Goal: Task Accomplishment & Management: Manage account settings

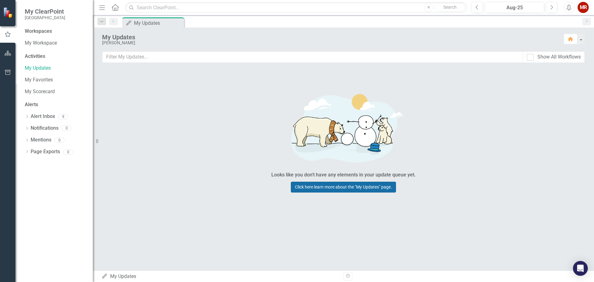
click at [360, 186] on link "Click here learn more about the "My Updates" page." at bounding box center [343, 187] width 105 height 11
click at [530, 58] on div at bounding box center [530, 57] width 7 height 7
click at [530, 58] on input "Show All Workflows" at bounding box center [529, 56] width 4 height 4
checkbox input "true"
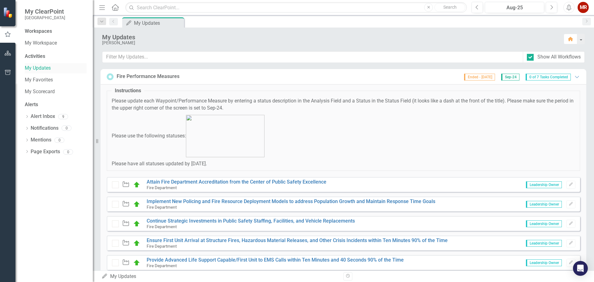
click at [40, 67] on link "My Updates" at bounding box center [56, 68] width 62 height 7
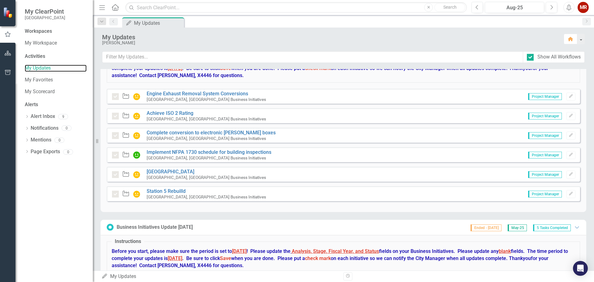
scroll to position [1794, 0]
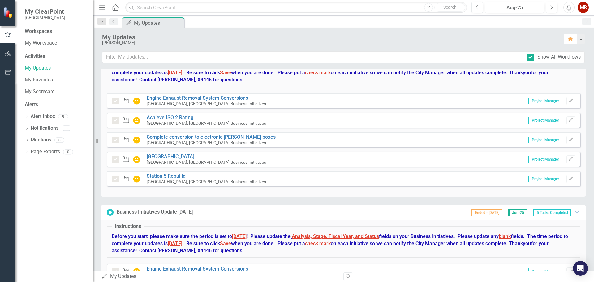
click at [33, 30] on div "Workspaces" at bounding box center [38, 31] width 27 height 7
click at [46, 33] on div "Workspaces" at bounding box center [38, 31] width 27 height 7
click at [571, 37] on icon "Home" at bounding box center [571, 39] width 6 height 4
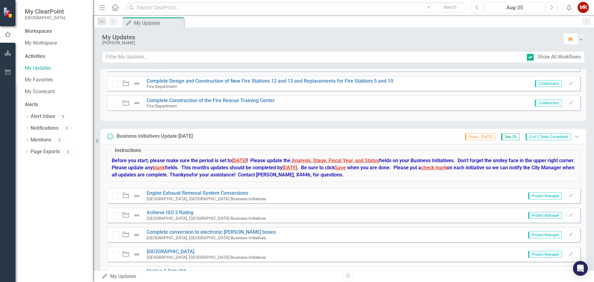
scroll to position [2694, 0]
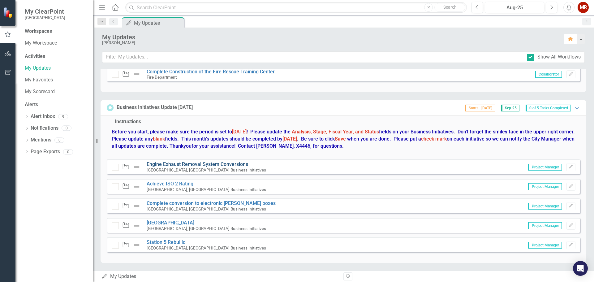
click at [213, 162] on link "Engine Exhaust Removal System Conversions" at bounding box center [197, 164] width 101 height 6
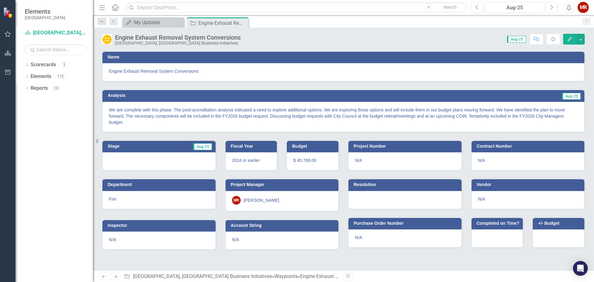
click at [520, 38] on span "Aug-25" at bounding box center [516, 39] width 19 height 7
click at [509, 40] on span "Aug-25" at bounding box center [516, 39] width 19 height 7
click at [514, 40] on span "Aug-25" at bounding box center [516, 39] width 19 height 7
click at [116, 7] on icon "Home" at bounding box center [115, 7] width 8 height 6
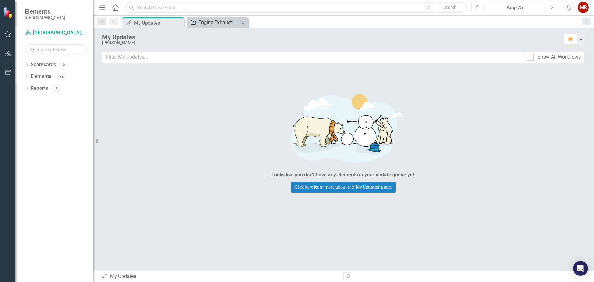
click at [216, 22] on div "Engine Exhaust Removal System Conversions" at bounding box center [218, 23] width 41 height 8
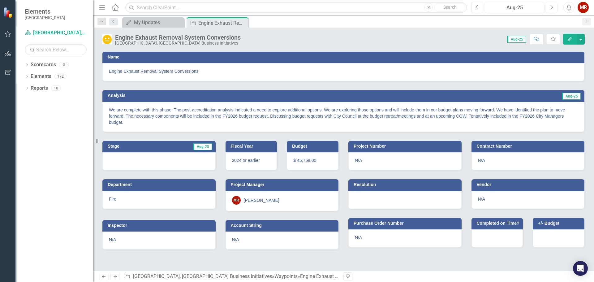
click at [223, 73] on span "Engine Exhaust Removal System Conversions" at bounding box center [343, 71] width 469 height 6
click at [200, 144] on span "Aug-25" at bounding box center [202, 146] width 19 height 7
click at [519, 41] on span "Aug-25" at bounding box center [516, 39] width 19 height 7
click at [581, 40] on button "button" at bounding box center [580, 39] width 8 height 11
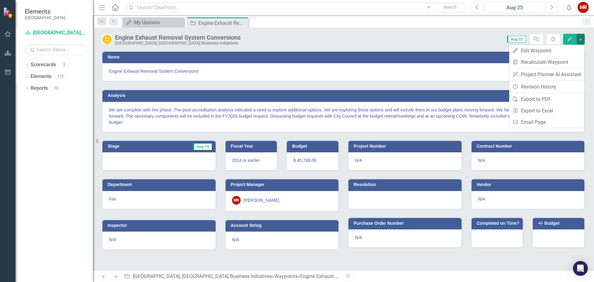
click at [414, 37] on div "Score: N/A Aug-25 Completed Comment Favorite Edit" at bounding box center [414, 39] width 341 height 11
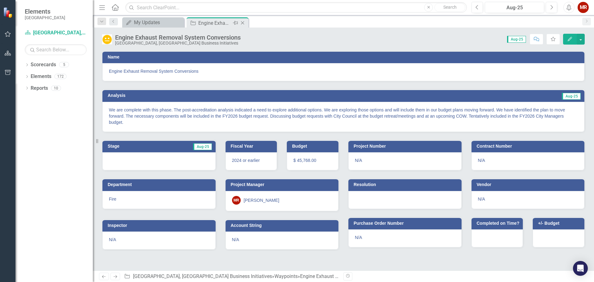
click at [242, 22] on icon "Close" at bounding box center [242, 22] width 6 height 5
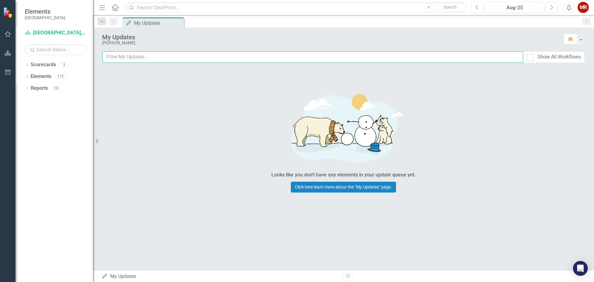
click at [154, 59] on input "text" at bounding box center [312, 56] width 421 height 11
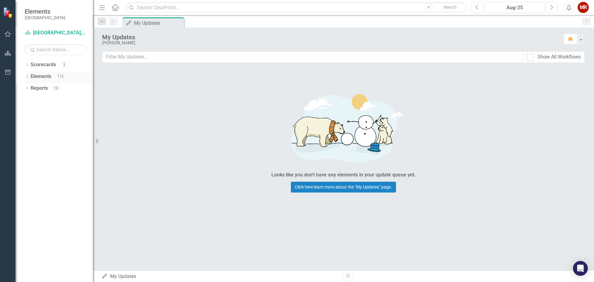
click at [27, 78] on icon "Dropdown" at bounding box center [27, 76] width 4 height 3
click at [42, 89] on link "Goal Goals" at bounding box center [44, 88] width 21 height 7
click at [31, 89] on icon "Dropdown" at bounding box center [30, 88] width 4 height 3
click at [30, 100] on icon "Dropdown" at bounding box center [30, 100] width 4 height 3
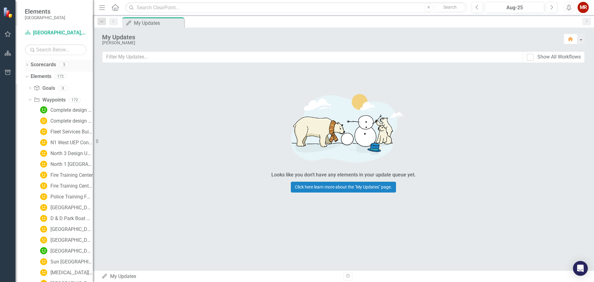
click at [41, 66] on link "Scorecards" at bounding box center [43, 64] width 25 height 7
click at [27, 64] on icon "Dropdown" at bounding box center [27, 65] width 4 height 3
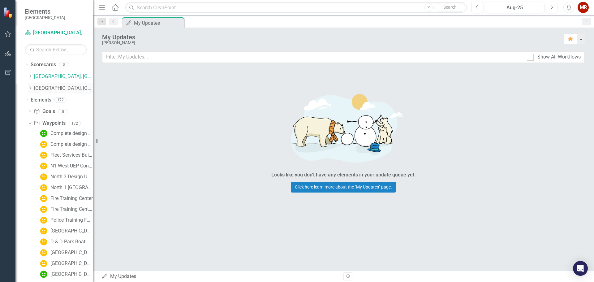
click at [46, 88] on link "[GEOGRAPHIC_DATA], [GEOGRAPHIC_DATA] Strategic Plan" at bounding box center [63, 88] width 59 height 7
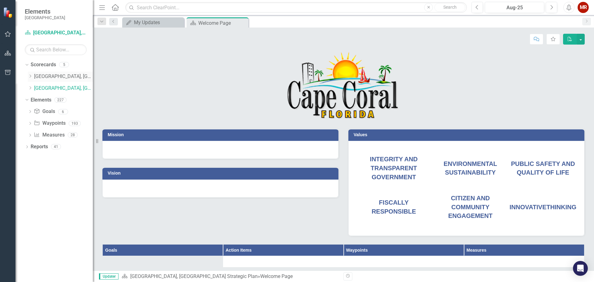
click at [50, 76] on link "[GEOGRAPHIC_DATA], [GEOGRAPHIC_DATA] Business Initiatives" at bounding box center [63, 76] width 59 height 7
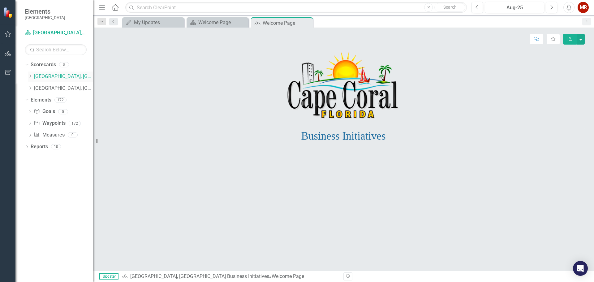
click at [31, 75] on icon at bounding box center [31, 76] width 2 height 3
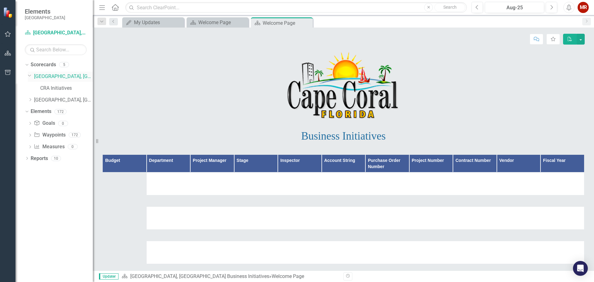
click at [62, 75] on link "[GEOGRAPHIC_DATA], [GEOGRAPHIC_DATA] Business Initiatives" at bounding box center [63, 76] width 59 height 7
click at [114, 6] on icon "Home" at bounding box center [115, 7] width 8 height 6
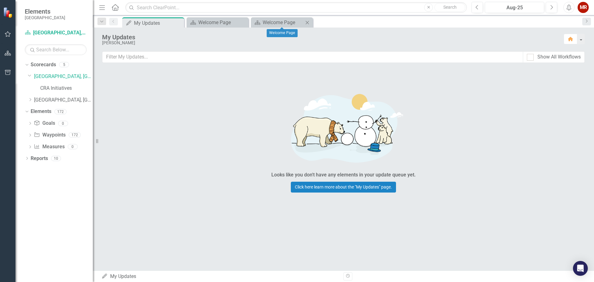
click at [307, 22] on icon at bounding box center [307, 22] width 3 height 3
drag, startPoint x: 243, startPoint y: 23, endPoint x: 173, endPoint y: 44, distance: 73.0
click at [0, 0] on icon "Close" at bounding box center [0, 0] width 0 height 0
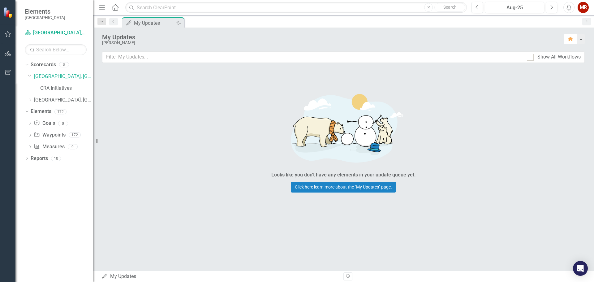
click at [149, 22] on div "My Updates" at bounding box center [154, 23] width 41 height 8
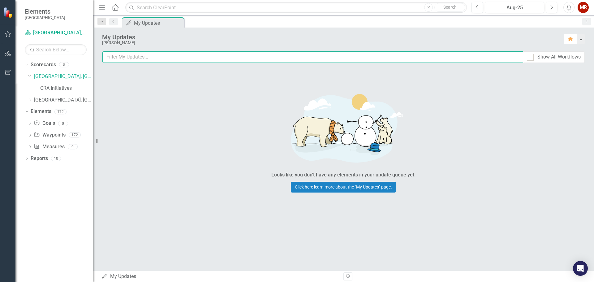
click at [135, 57] on input "text" at bounding box center [312, 56] width 421 height 11
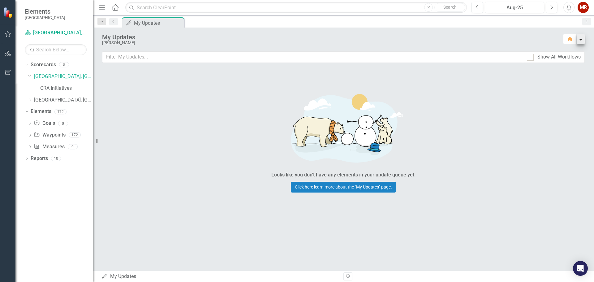
drag, startPoint x: 530, startPoint y: 56, endPoint x: 581, endPoint y: 41, distance: 53.4
click at [530, 56] on input "Show All Workflows" at bounding box center [529, 56] width 4 height 4
checkbox input "true"
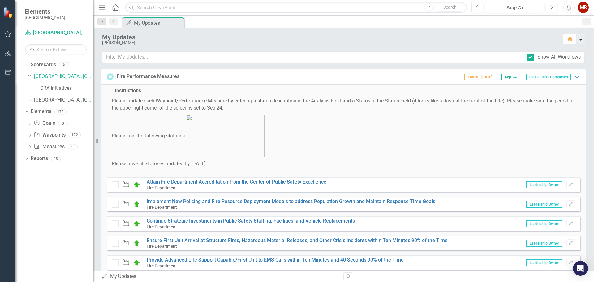
click at [582, 39] on button "button" at bounding box center [580, 39] width 8 height 11
click at [574, 76] on icon "Expanded" at bounding box center [577, 76] width 6 height 5
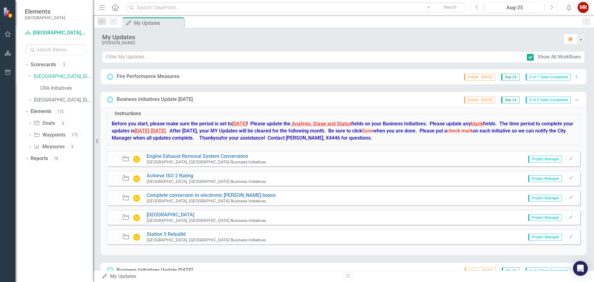
click at [570, 96] on div "Ended - [DATE] Sep-24 0 of 5 Tasks Completed Expanded" at bounding box center [520, 100] width 119 height 8
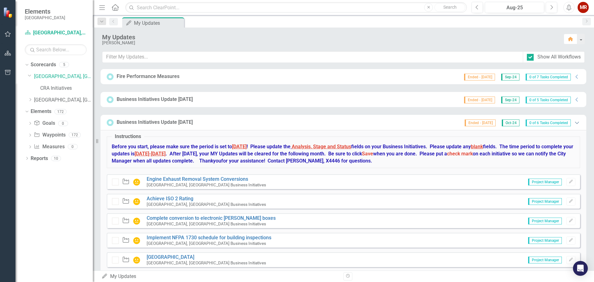
click at [575, 123] on icon at bounding box center [577, 123] width 4 height 2
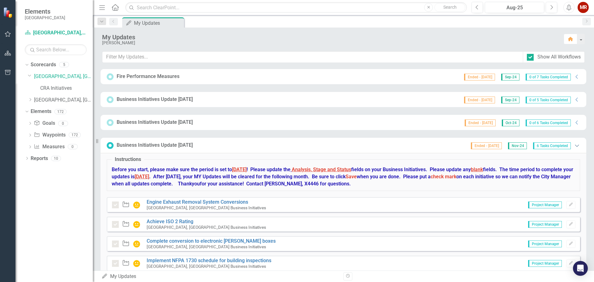
click at [574, 146] on icon "Expanded" at bounding box center [577, 145] width 6 height 5
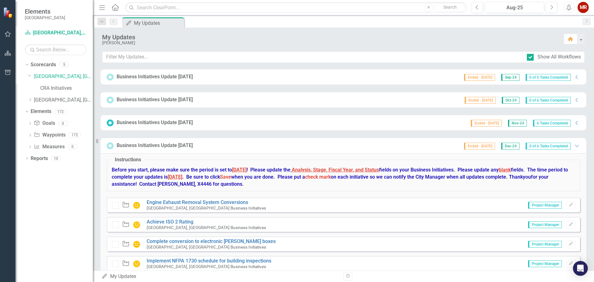
scroll to position [155, 0]
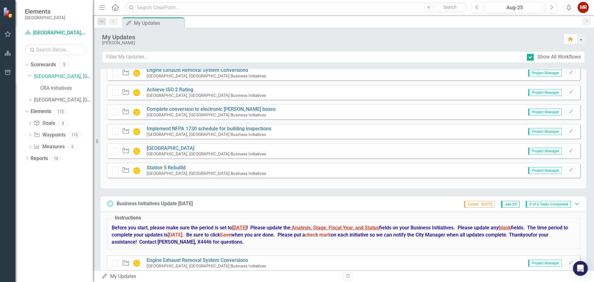
click at [575, 204] on icon at bounding box center [577, 204] width 4 height 2
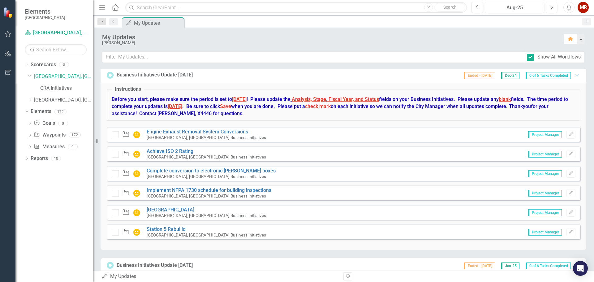
scroll to position [31, 0]
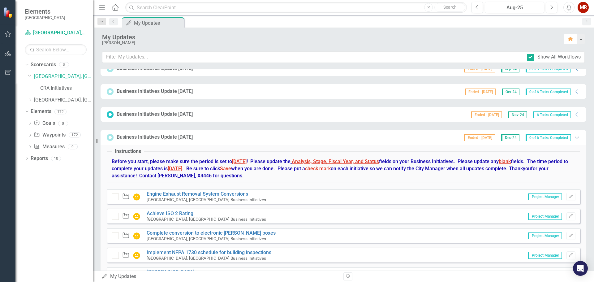
click at [574, 137] on icon "Expanded" at bounding box center [577, 137] width 6 height 5
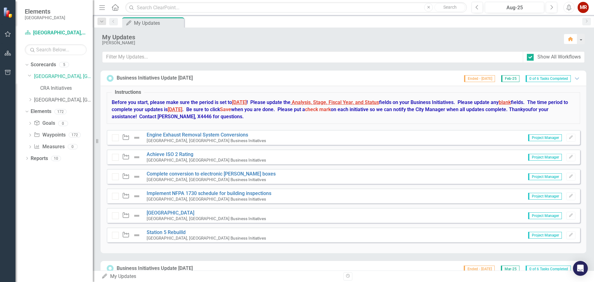
scroll to position [93, 0]
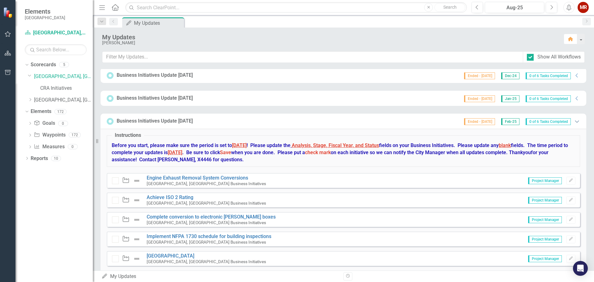
click at [575, 122] on icon at bounding box center [577, 121] width 4 height 2
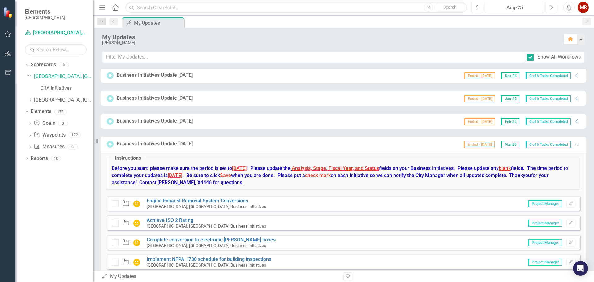
click at [574, 143] on icon "Expanded" at bounding box center [577, 144] width 6 height 5
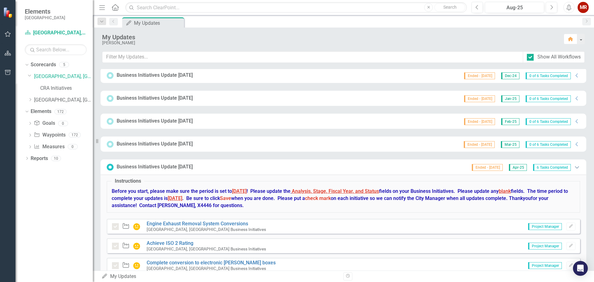
click at [574, 167] on icon "Expanded" at bounding box center [577, 167] width 6 height 5
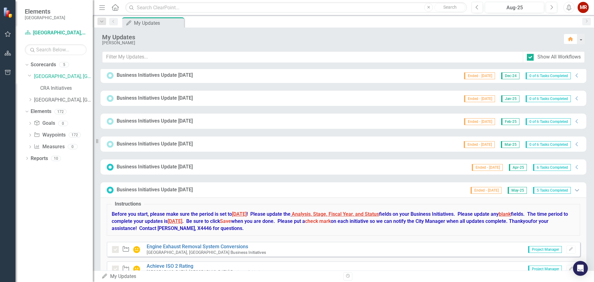
scroll to position [124, 0]
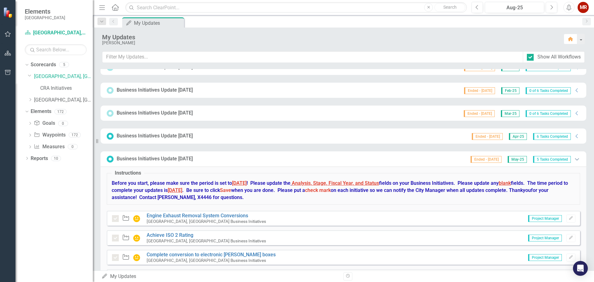
click at [574, 160] on icon "Expanded" at bounding box center [577, 158] width 6 height 5
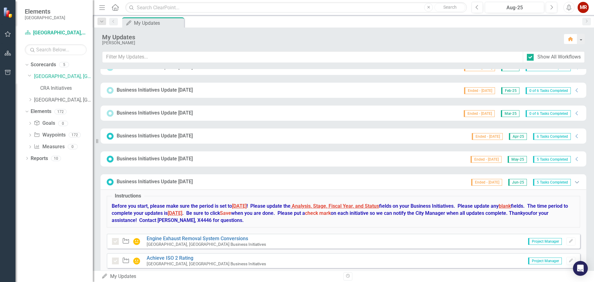
click at [574, 183] on icon "Expanded" at bounding box center [577, 181] width 6 height 5
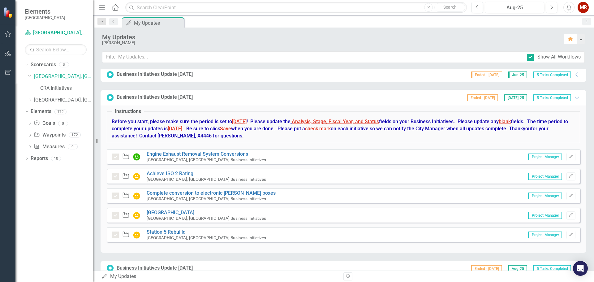
scroll to position [247, 0]
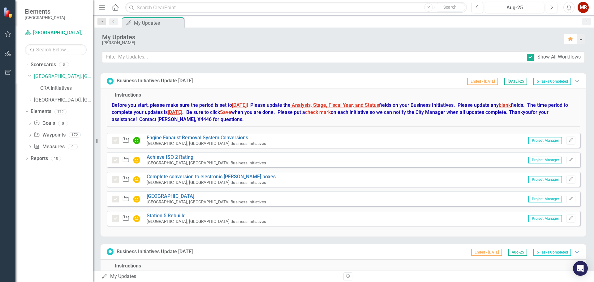
click at [574, 79] on icon "Expanded" at bounding box center [577, 81] width 6 height 5
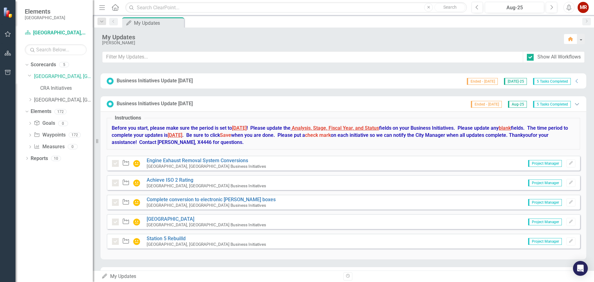
click at [574, 103] on icon "Expanded" at bounding box center [577, 103] width 6 height 5
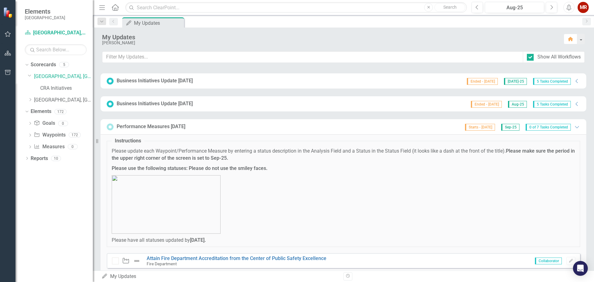
click at [371, 211] on p at bounding box center [343, 204] width 463 height 58
click at [146, 127] on div "Performance Measures [DATE]" at bounding box center [151, 126] width 69 height 7
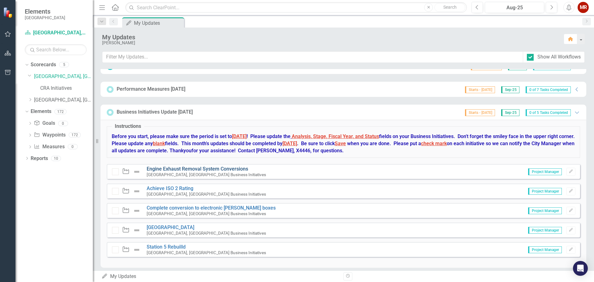
scroll to position [289, 0]
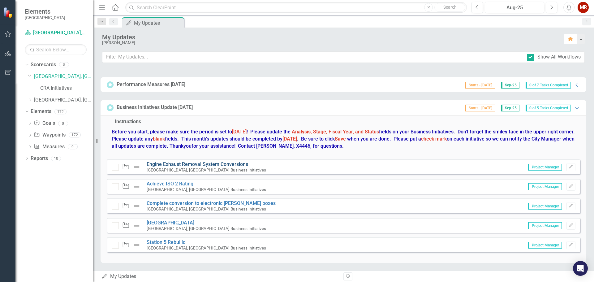
click at [230, 165] on link "Engine Exhaust Removal System Conversions" at bounding box center [197, 164] width 101 height 6
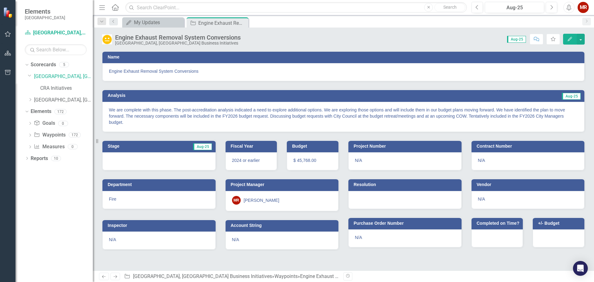
click at [570, 38] on icon "Edit" at bounding box center [570, 39] width 6 height 4
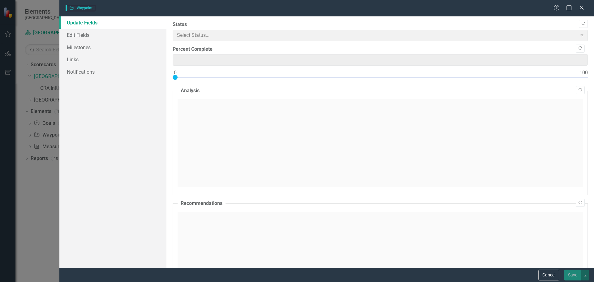
type input "62"
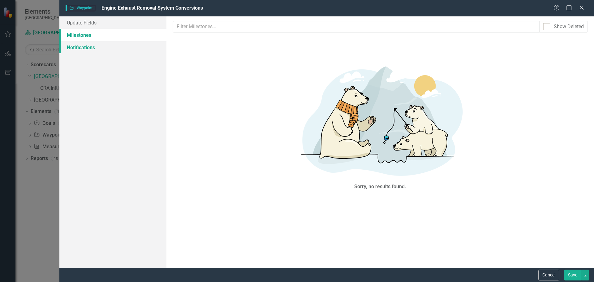
click at [88, 47] on link "Notifications" at bounding box center [112, 47] width 107 height 12
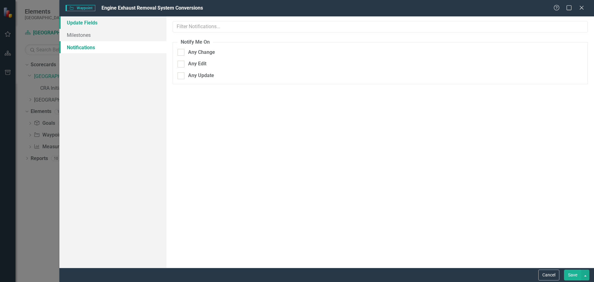
click at [81, 26] on link "Update Fields" at bounding box center [112, 22] width 107 height 12
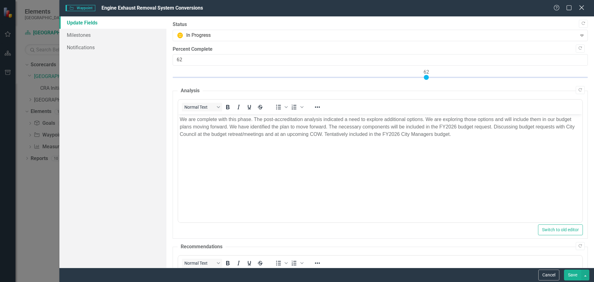
click at [581, 6] on icon "Close" at bounding box center [581, 8] width 8 height 6
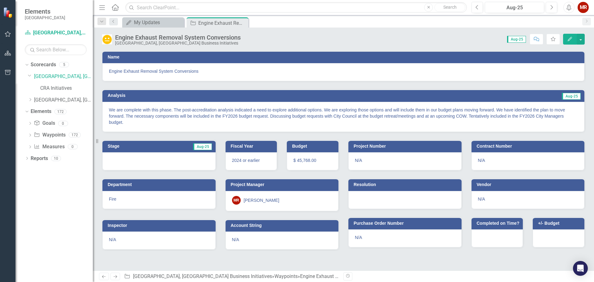
click at [575, 97] on span "Aug-25" at bounding box center [571, 96] width 19 height 7
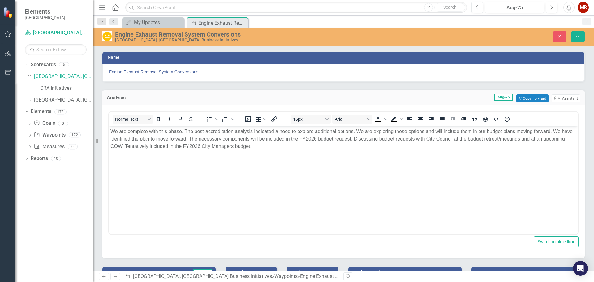
click at [500, 97] on span "Aug-25" at bounding box center [503, 97] width 19 height 7
click at [561, 32] on button "Close" at bounding box center [560, 36] width 14 height 11
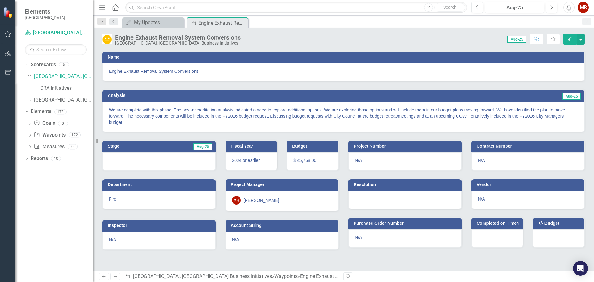
click at [522, 38] on span "Aug-25" at bounding box center [516, 39] width 19 height 7
click at [115, 276] on icon at bounding box center [116, 276] width 4 height 3
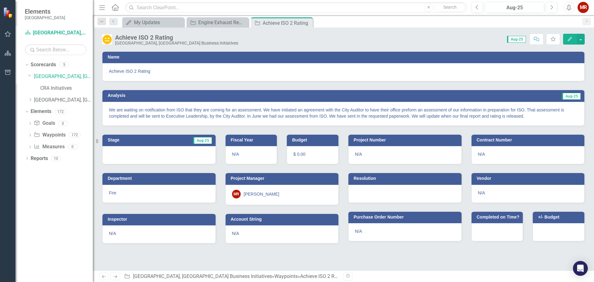
click at [104, 277] on icon "Previous" at bounding box center [103, 276] width 5 height 4
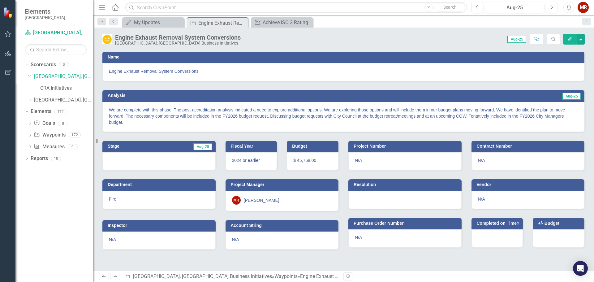
click at [202, 146] on span "Aug-25" at bounding box center [202, 146] width 19 height 7
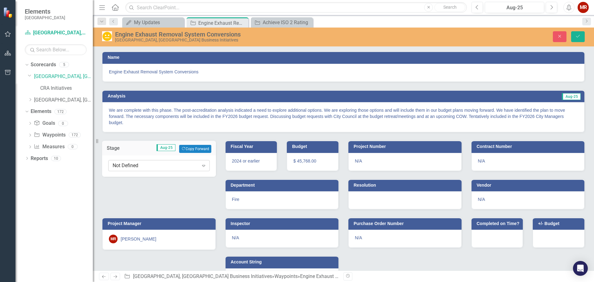
click at [204, 168] on icon "Expand" at bounding box center [203, 165] width 6 height 5
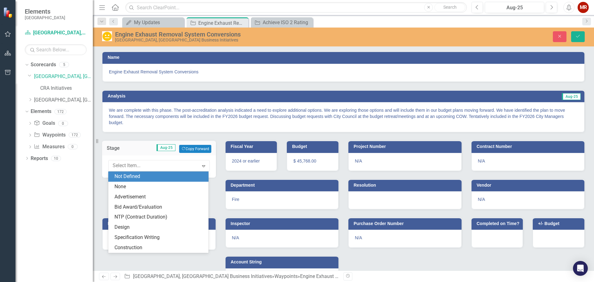
drag, startPoint x: 496, startPoint y: 74, endPoint x: 538, endPoint y: 46, distance: 50.3
click at [498, 71] on div "Engine Exhaust Removal System Conversions" at bounding box center [343, 73] width 482 height 18
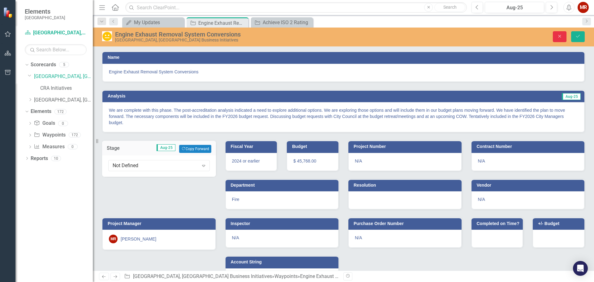
click at [563, 38] on button "Close" at bounding box center [560, 36] width 14 height 11
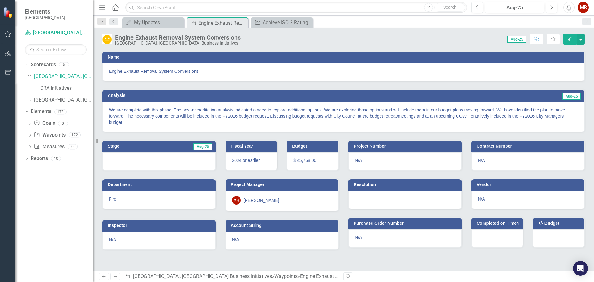
click at [508, 119] on p "We are complete with this phase. The post-accreditation analysis indicated a ne…" at bounding box center [343, 116] width 469 height 19
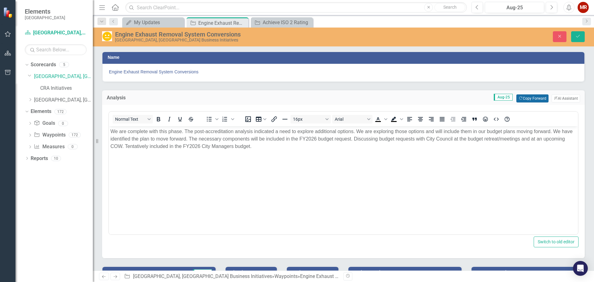
click at [532, 98] on button "Copy Forward Copy Forward" at bounding box center [532, 98] width 32 height 8
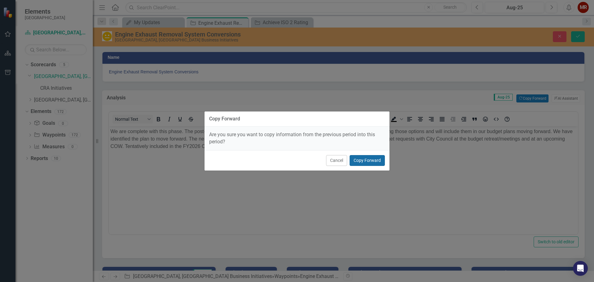
click at [371, 160] on button "Copy Forward" at bounding box center [366, 160] width 35 height 11
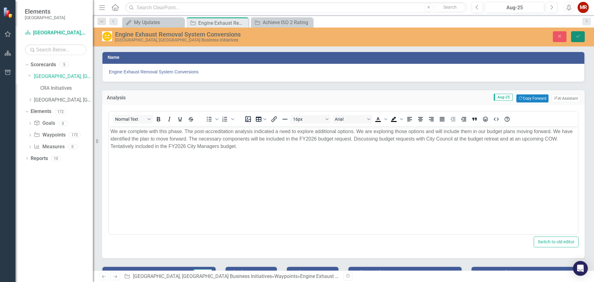
click at [579, 35] on icon "Save" at bounding box center [578, 36] width 6 height 4
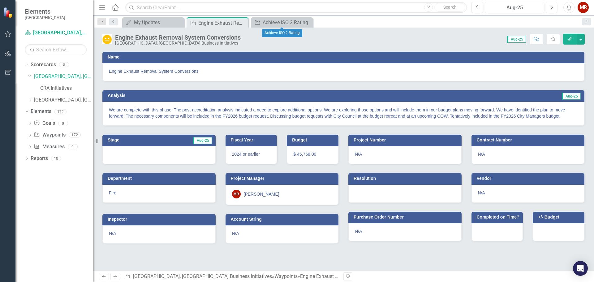
click at [0, 0] on icon "Close" at bounding box center [0, 0] width 0 height 0
click at [217, 22] on div "Engine Exhaust Removal System Conversions" at bounding box center [214, 23] width 33 height 8
click at [242, 23] on icon at bounding box center [242, 22] width 3 height 3
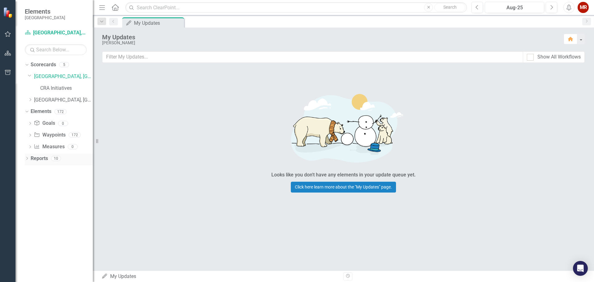
click at [27, 158] on icon "Dropdown" at bounding box center [27, 158] width 4 height 3
click at [53, 172] on link "Scorecard Scorecard" at bounding box center [48, 169] width 31 height 7
click at [50, 182] on div "Welcome Page" at bounding box center [63, 180] width 60 height 6
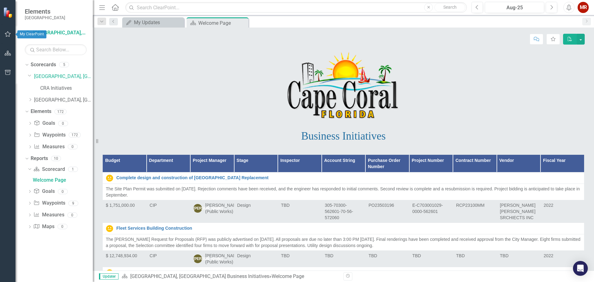
click at [8, 33] on icon "button" at bounding box center [8, 34] width 6 height 5
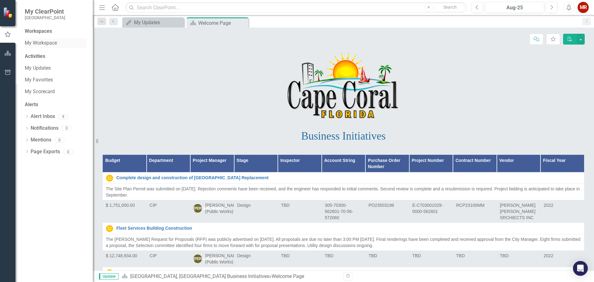
click at [42, 41] on link "My Workspace" at bounding box center [56, 43] width 62 height 7
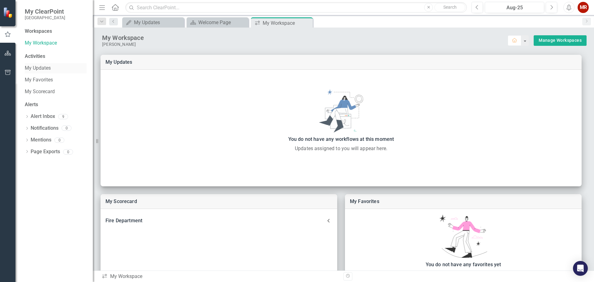
click at [37, 65] on link "My Updates" at bounding box center [56, 68] width 62 height 7
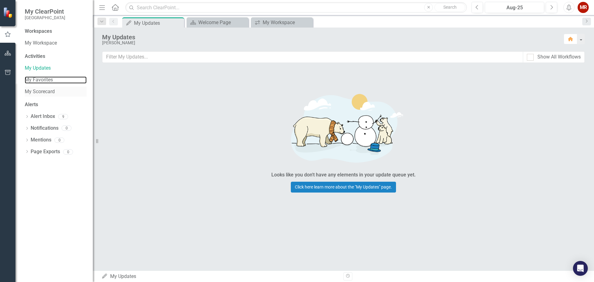
drag, startPoint x: 39, startPoint y: 79, endPoint x: 39, endPoint y: 91, distance: 12.7
click at [39, 79] on link "My Favorites" at bounding box center [56, 79] width 62 height 7
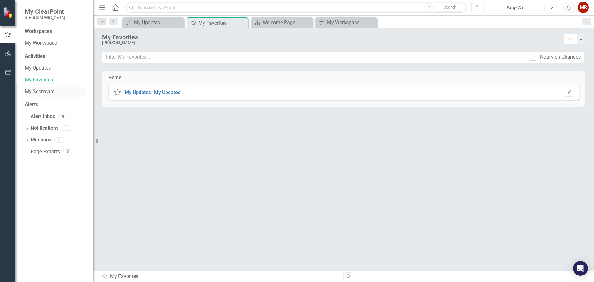
click at [39, 91] on link "My Scorecard" at bounding box center [56, 91] width 62 height 7
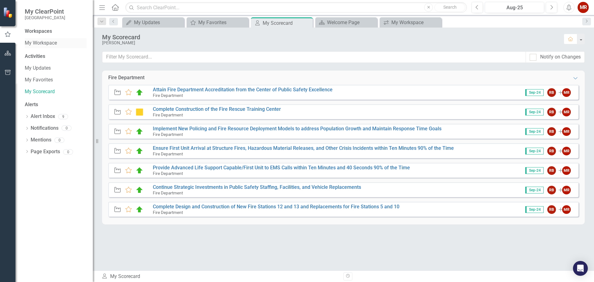
click at [41, 43] on link "My Workspace" at bounding box center [56, 43] width 62 height 7
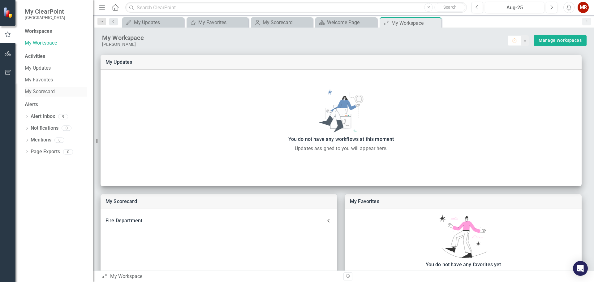
click at [40, 90] on link "My Scorecard" at bounding box center [56, 91] width 62 height 7
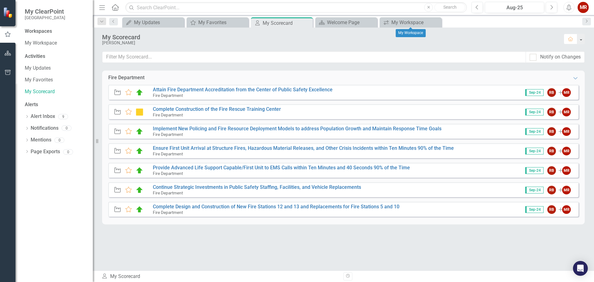
drag, startPoint x: 438, startPoint y: 21, endPoint x: 392, endPoint y: 22, distance: 46.7
click at [0, 0] on icon "Close" at bounding box center [0, 0] width 0 height 0
click at [372, 22] on icon "Close" at bounding box center [371, 22] width 6 height 5
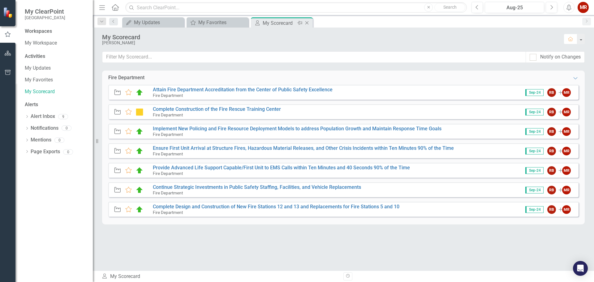
click at [307, 23] on icon "Close" at bounding box center [307, 22] width 6 height 5
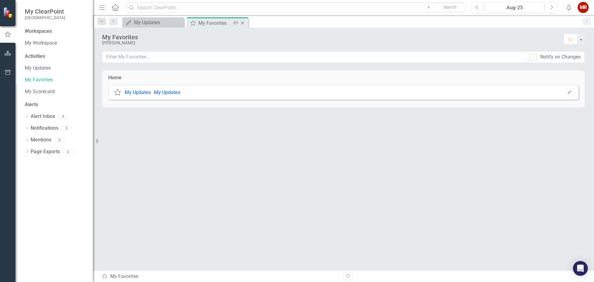
click at [243, 22] on icon "Close" at bounding box center [242, 22] width 6 height 5
